Goal: Navigation & Orientation: Go to known website

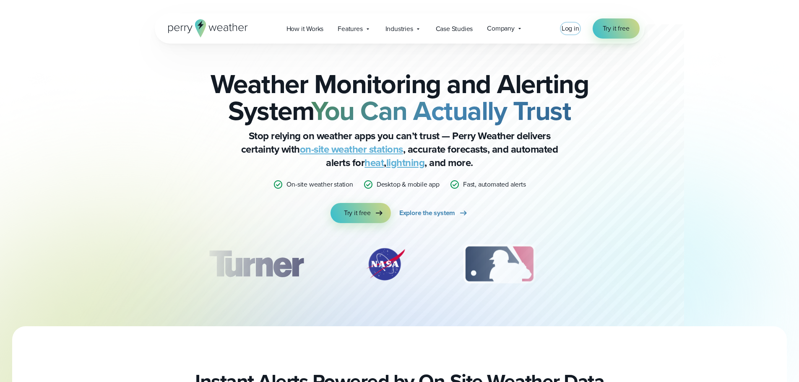
click at [564, 32] on span "Log in" at bounding box center [571, 28] width 18 height 10
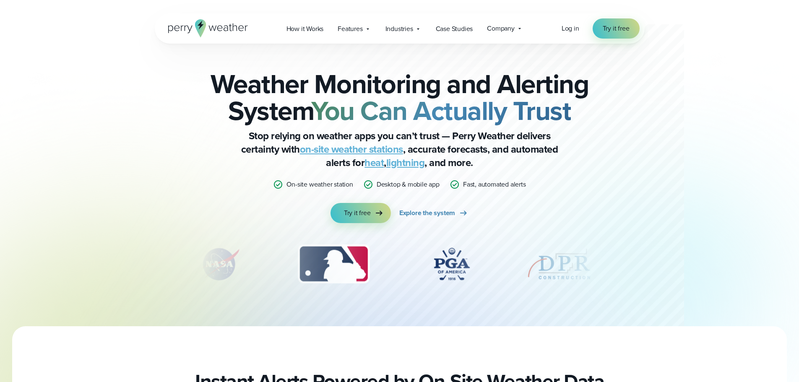
click at [561, 34] on div "Open Menu Log in Try it free How it Works" at bounding box center [400, 28] width 490 height 30
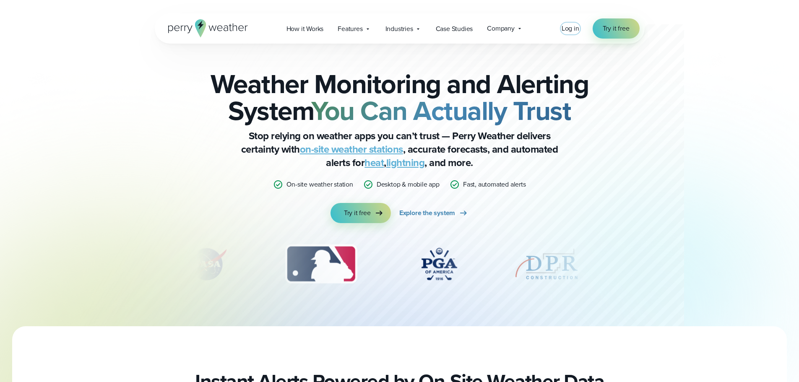
click at [579, 31] on span "Log in" at bounding box center [571, 28] width 18 height 10
